Goal: Transaction & Acquisition: Purchase product/service

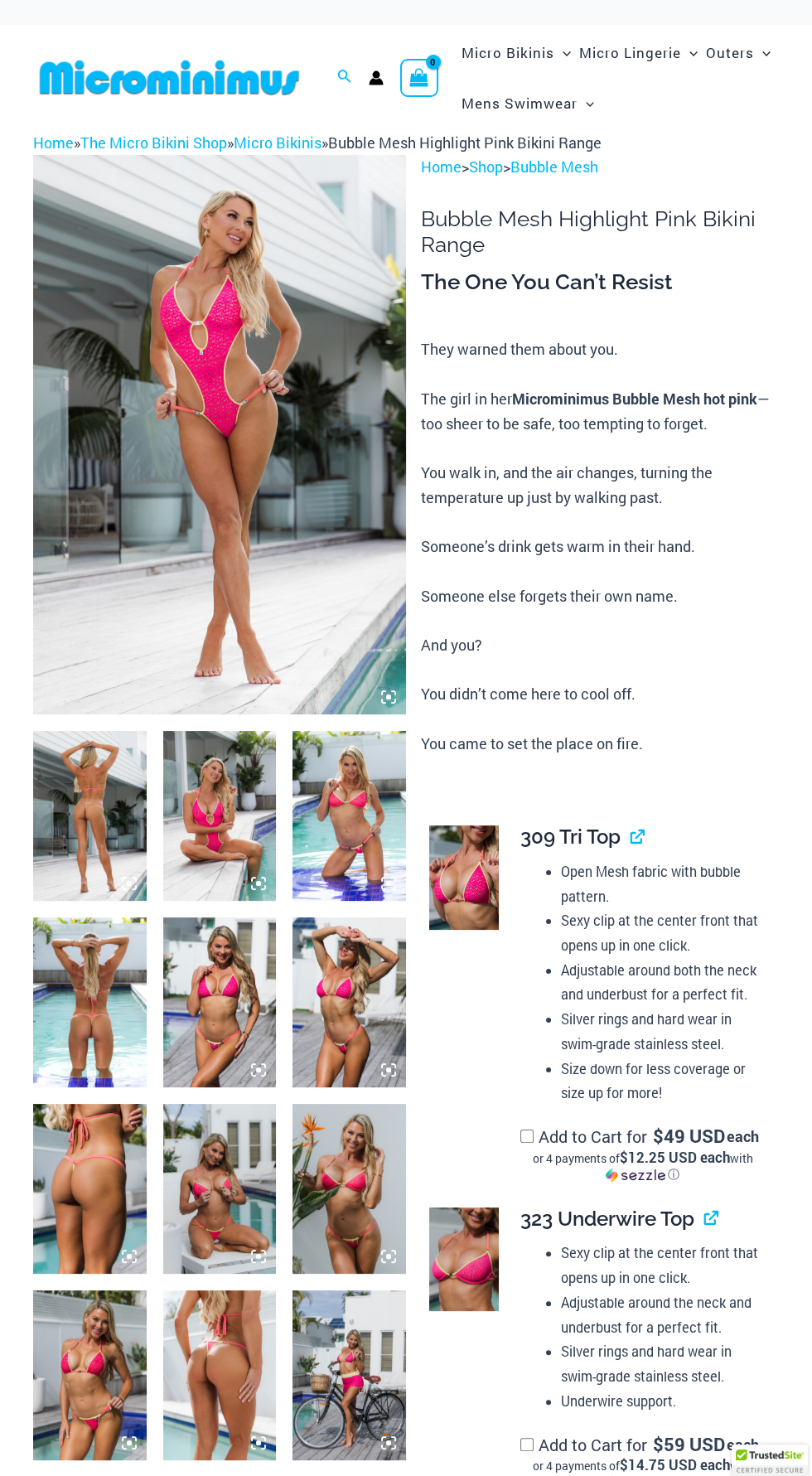
click at [271, 503] on img at bounding box center [220, 435] width 373 height 560
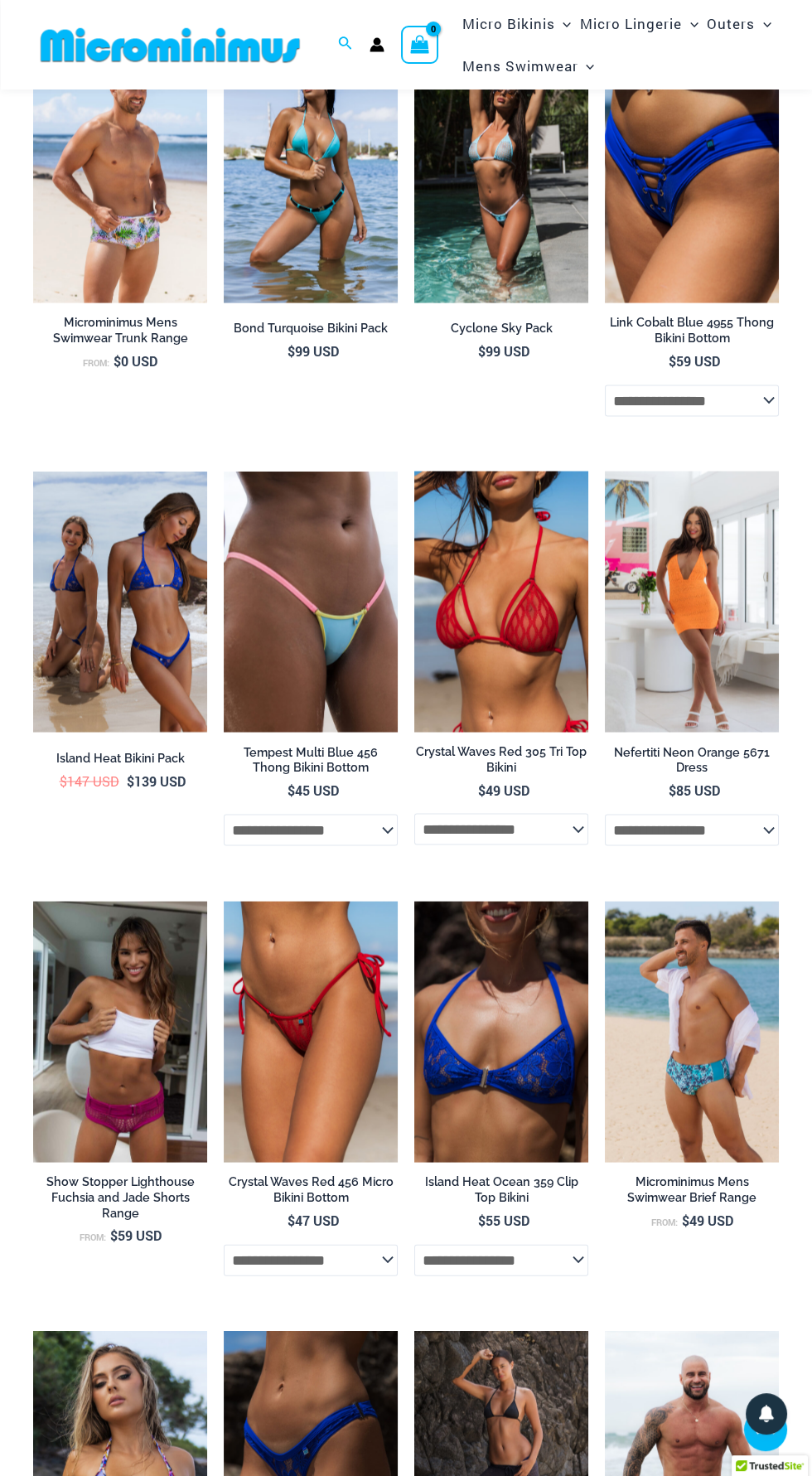
scroll to position [4620, 0]
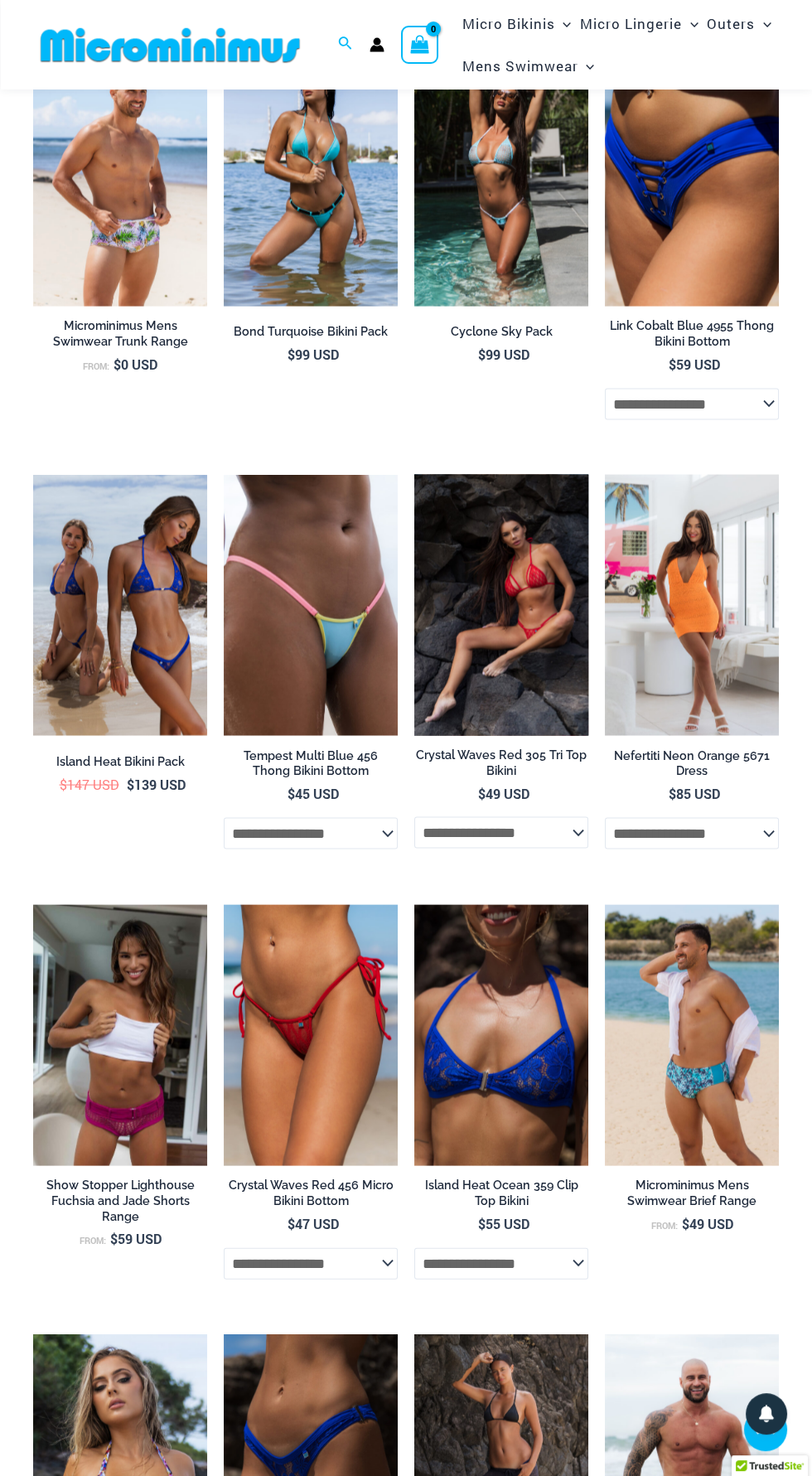
click at [549, 666] on img at bounding box center [501, 605] width 174 height 260
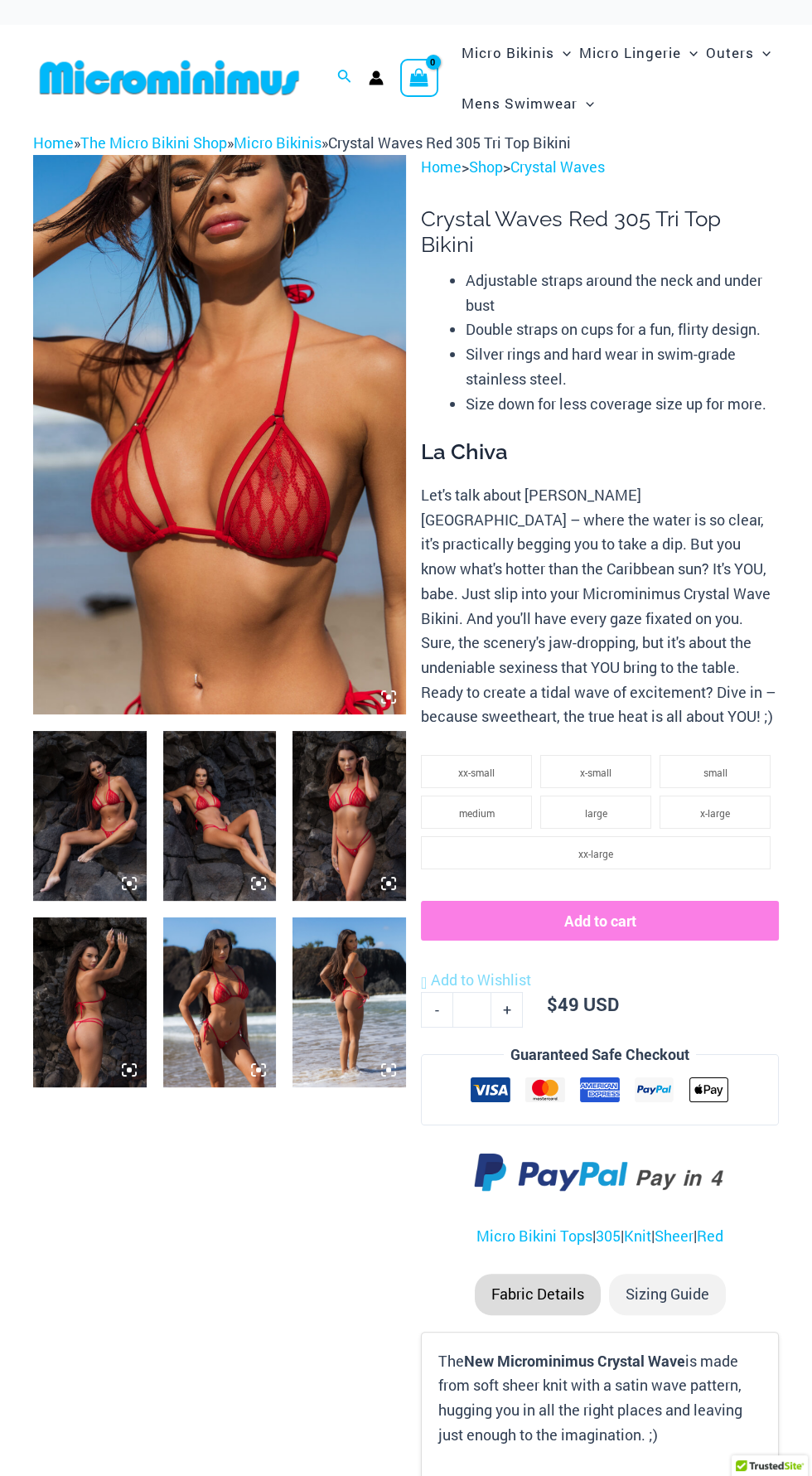
click at [233, 545] on img at bounding box center [220, 435] width 373 height 560
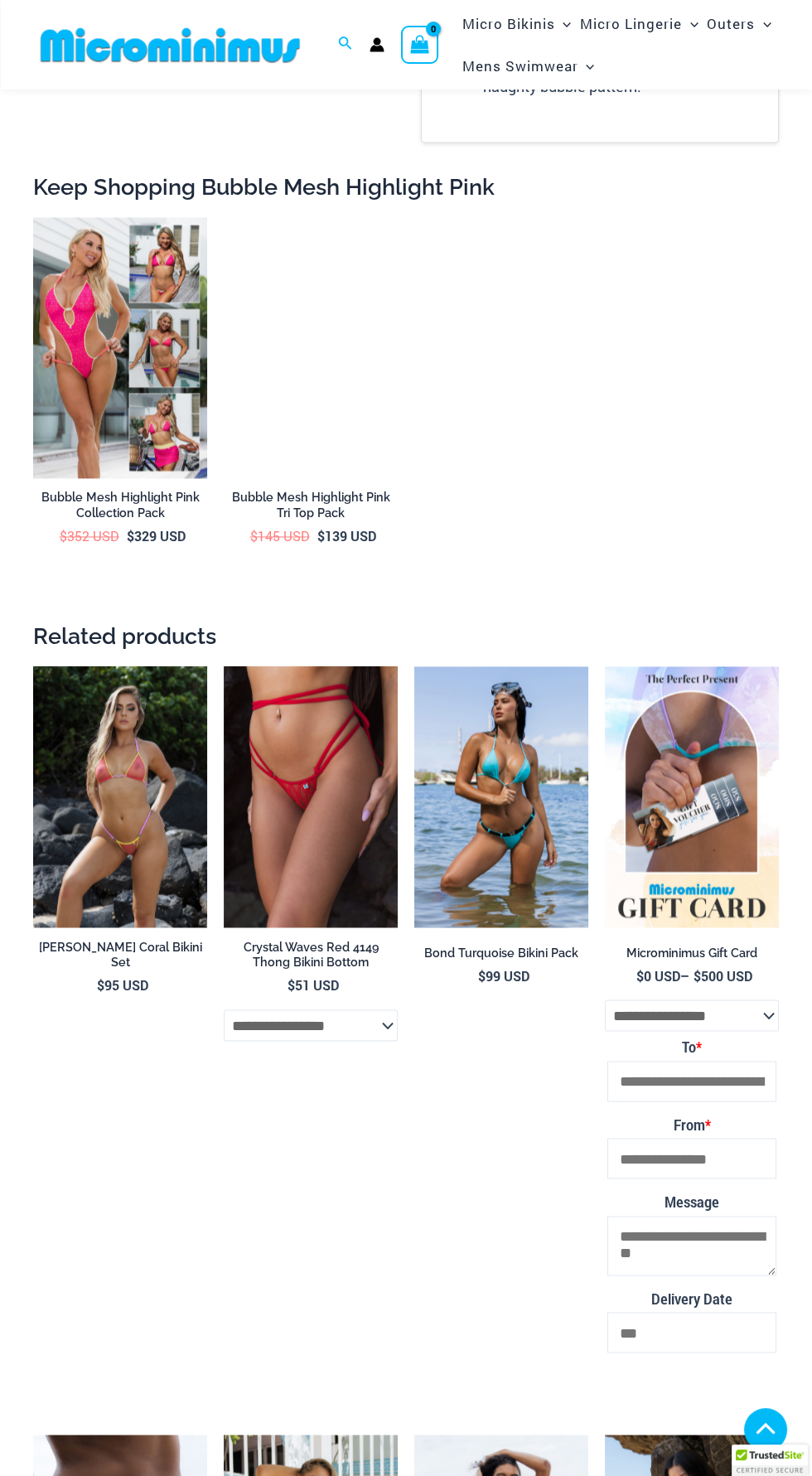
scroll to position [3583, 0]
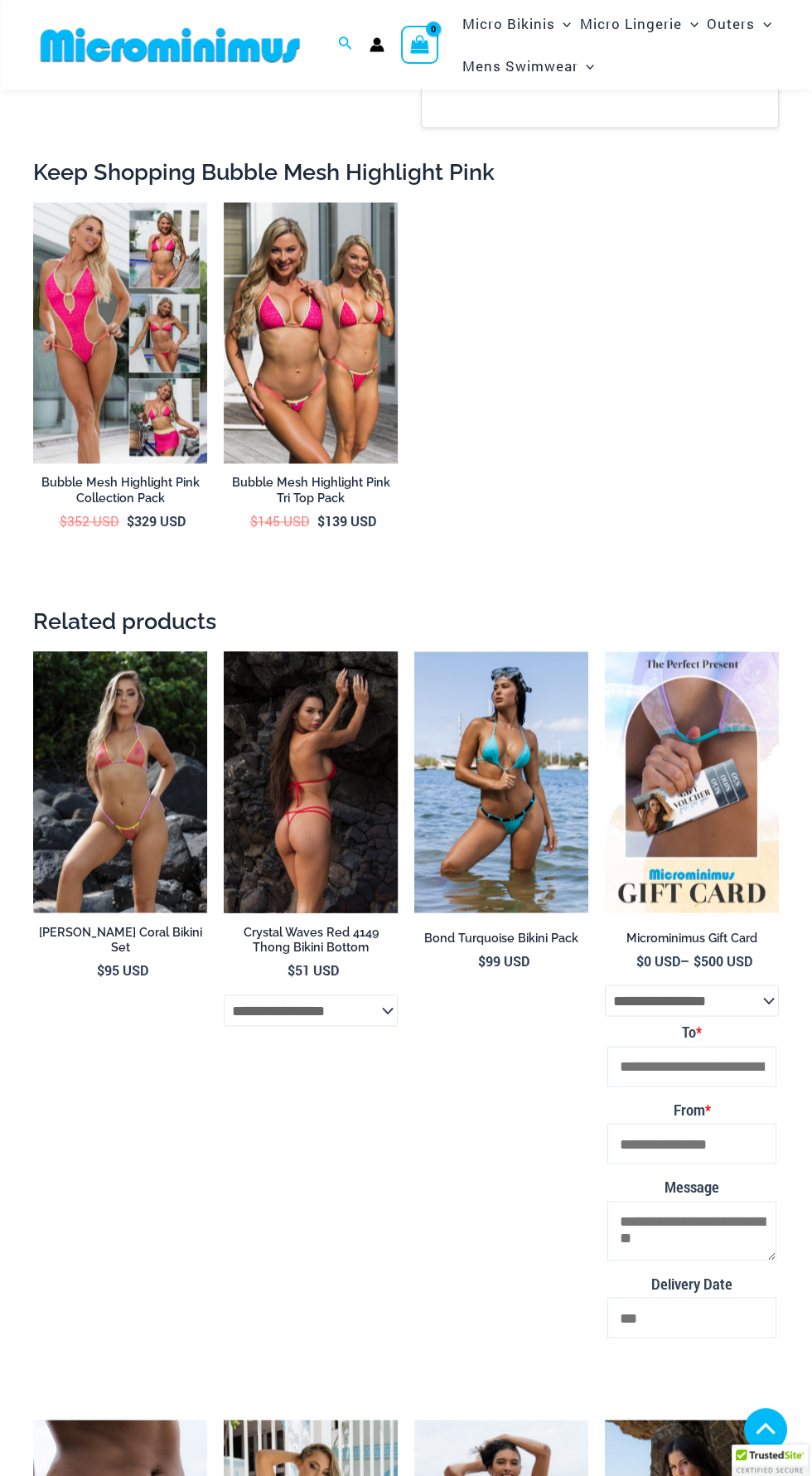
click at [311, 845] on img at bounding box center [311, 781] width 174 height 261
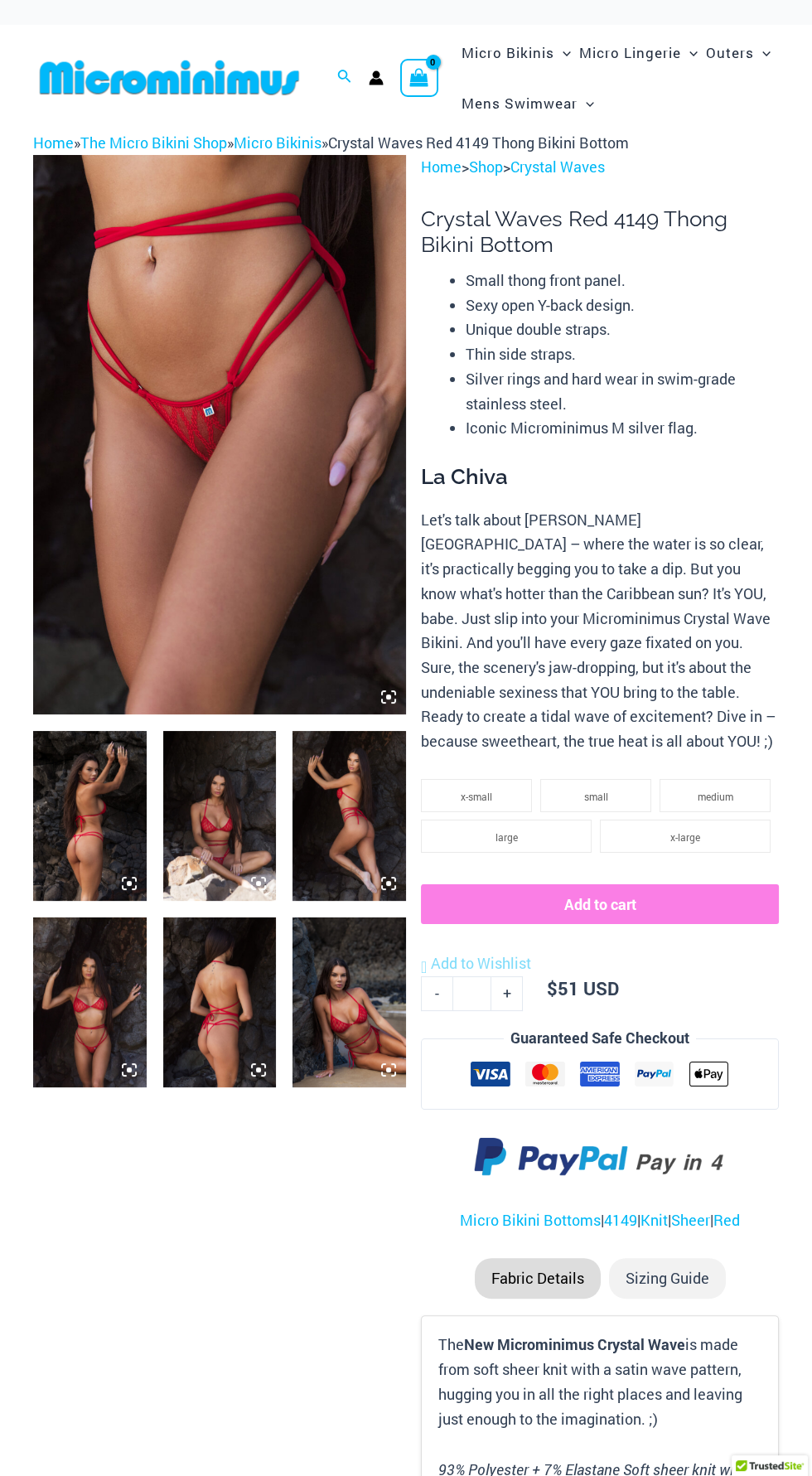
click at [117, 845] on img at bounding box center [90, 816] width 113 height 170
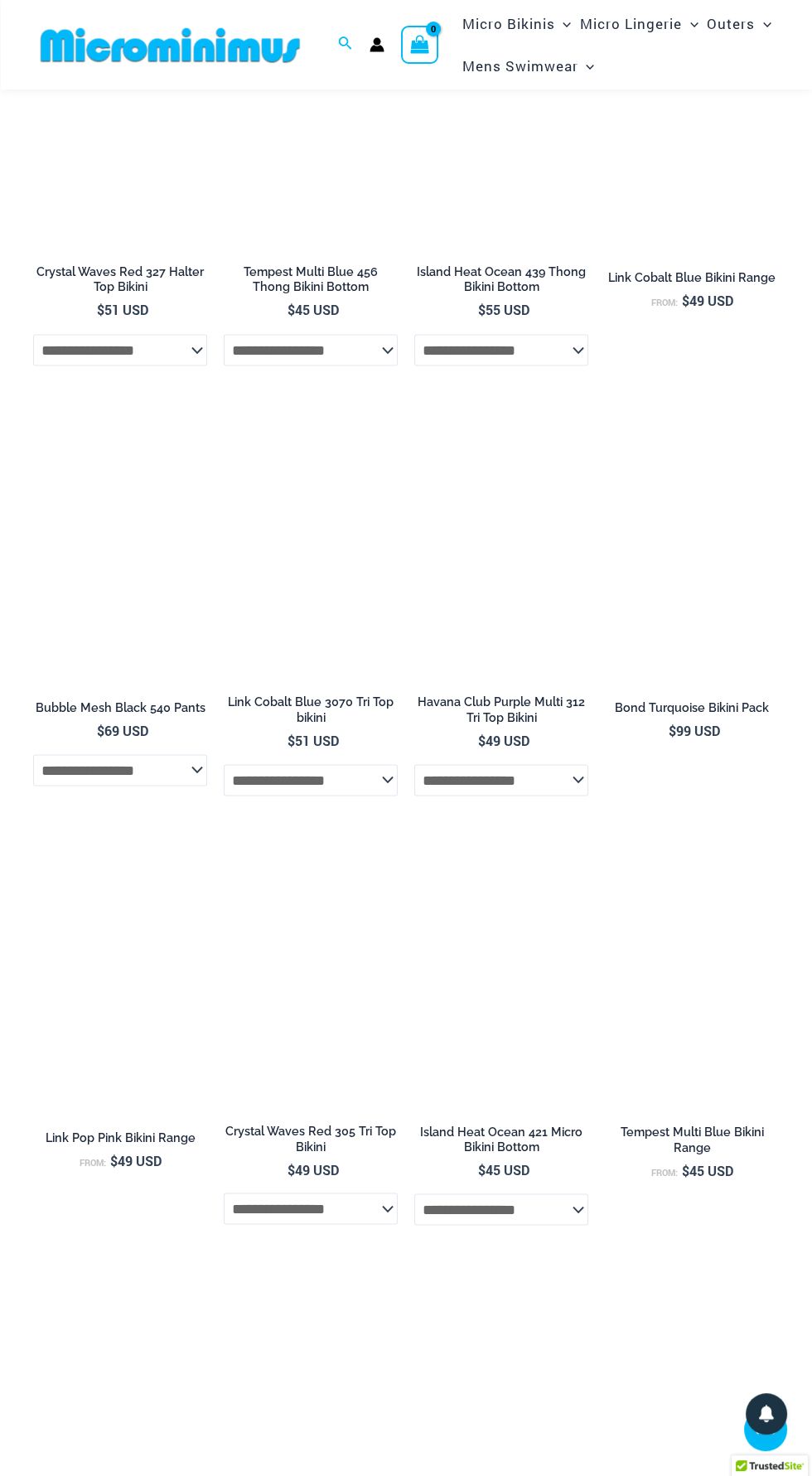
scroll to position [4244, 0]
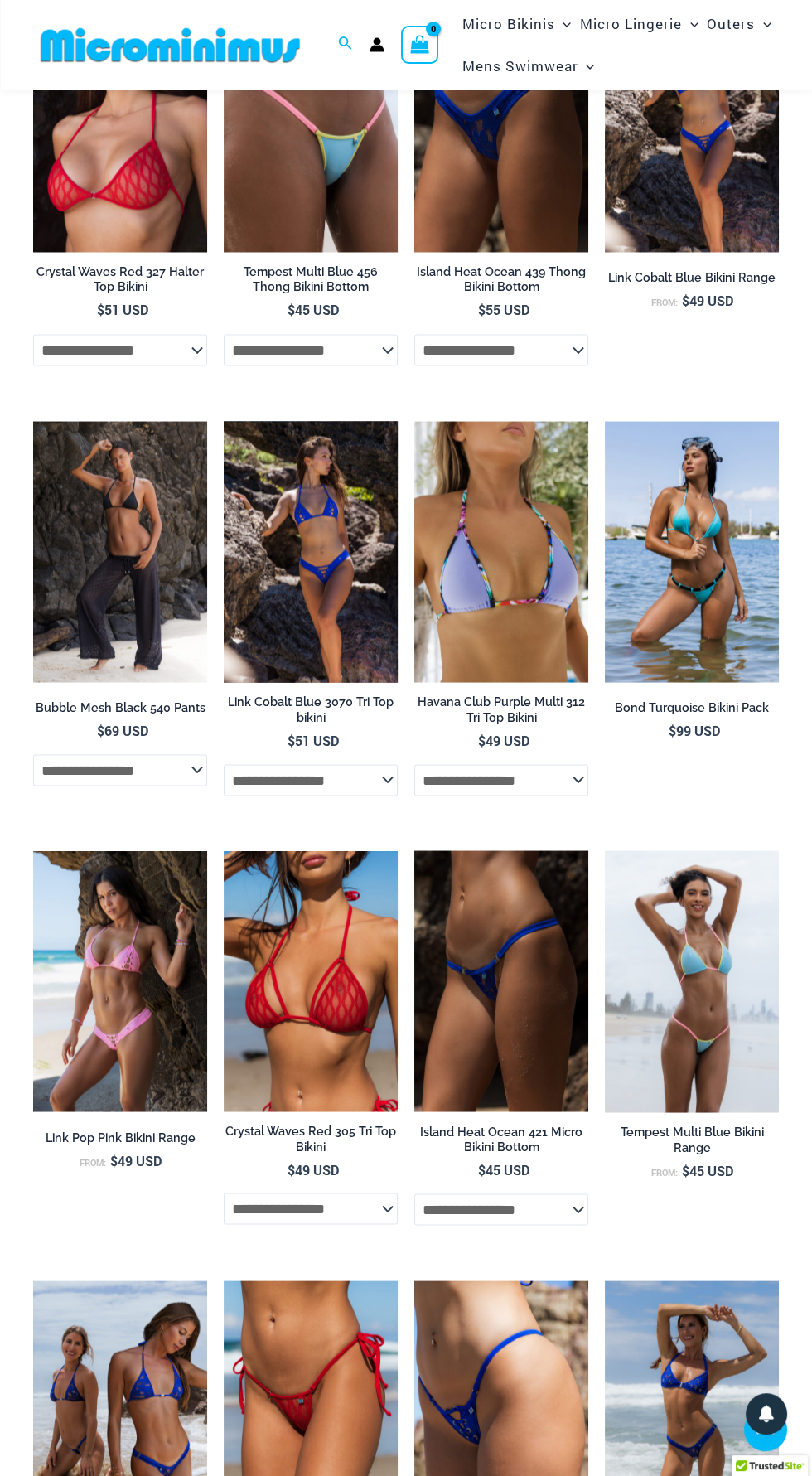
click at [340, 628] on img at bounding box center [311, 551] width 174 height 261
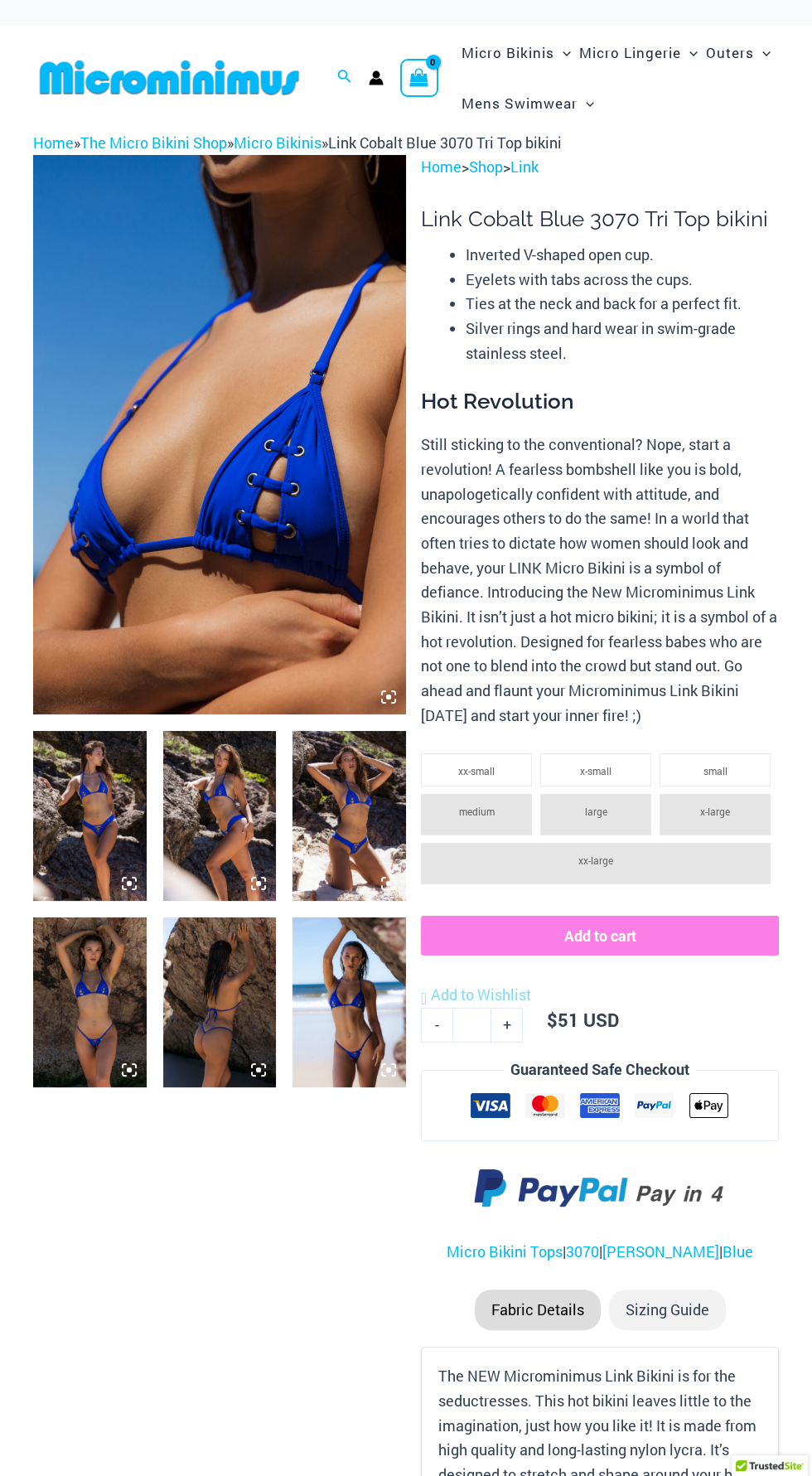
click at [265, 541] on img at bounding box center [220, 435] width 373 height 560
